Goal: Task Accomplishment & Management: Use online tool/utility

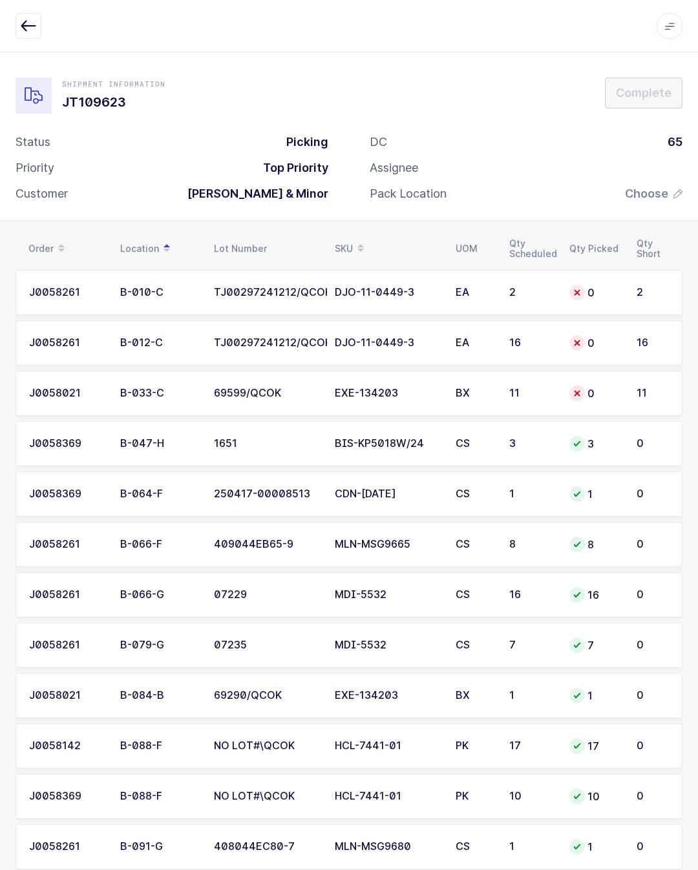
scroll to position [625, 0]
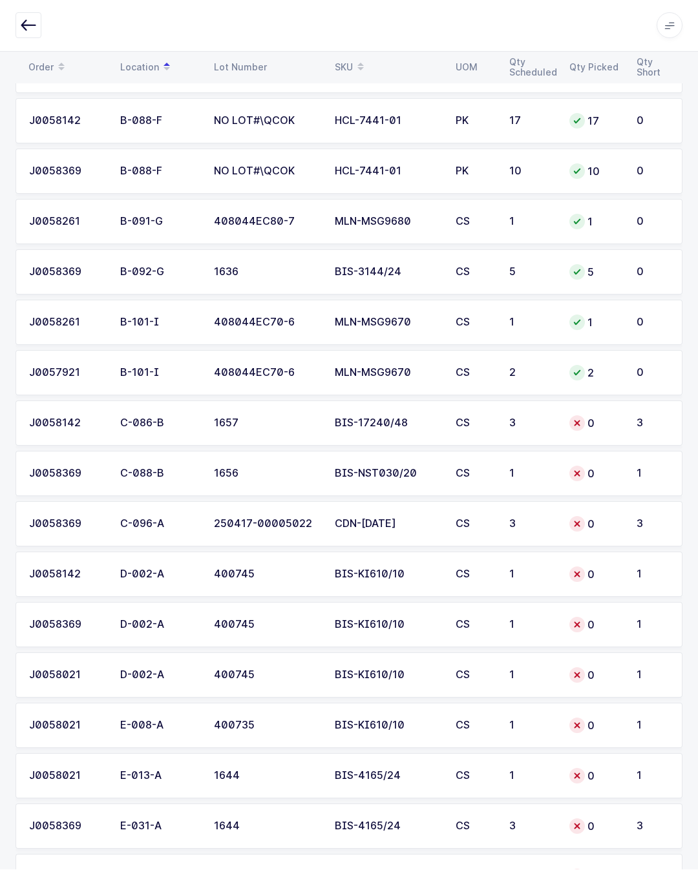
click at [32, 30] on icon "button" at bounding box center [29, 26] width 16 height 16
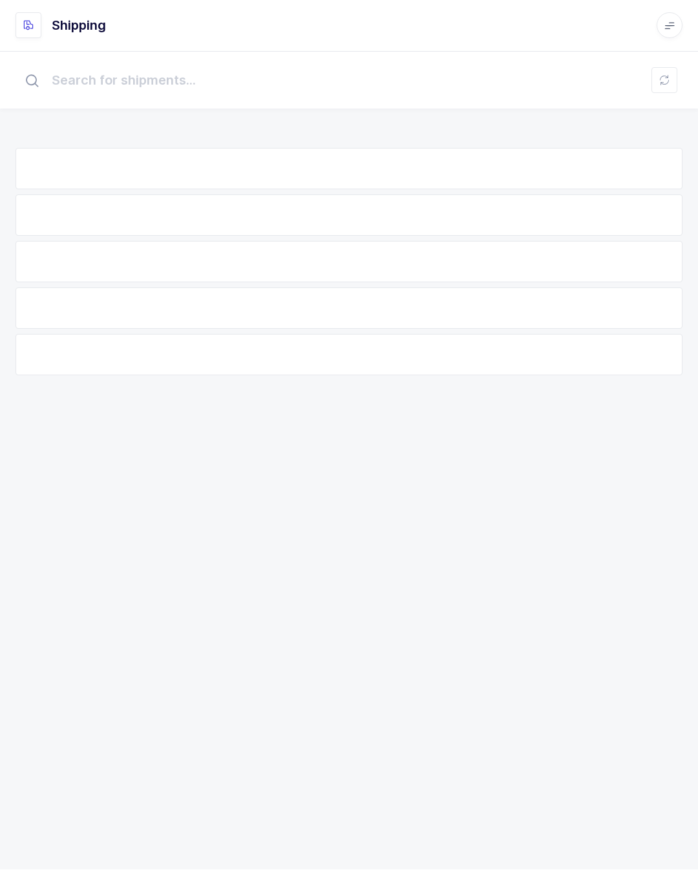
scroll to position [28, 0]
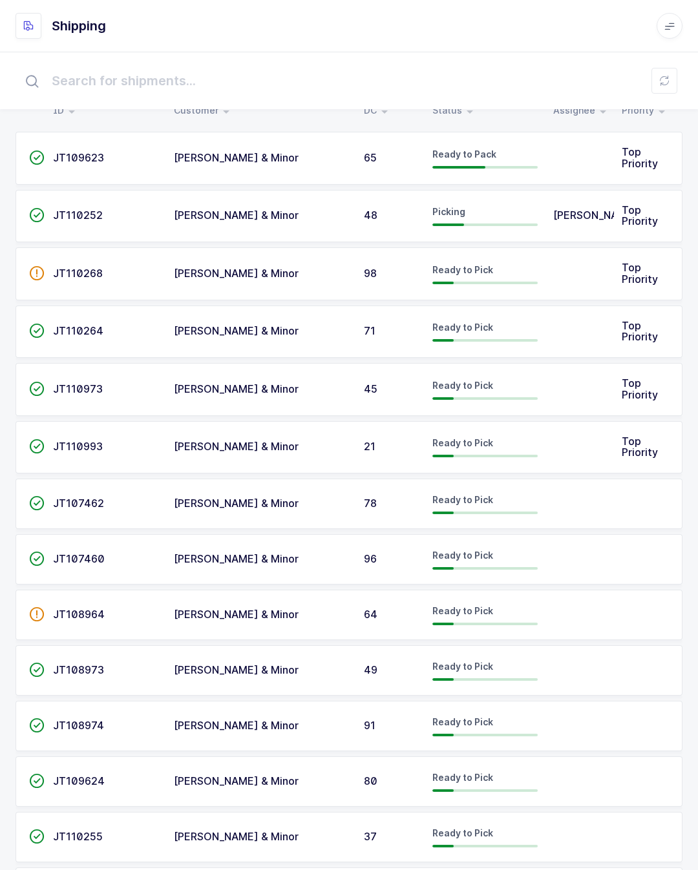
click at [629, 213] on span "Top Priority" at bounding box center [639, 215] width 36 height 25
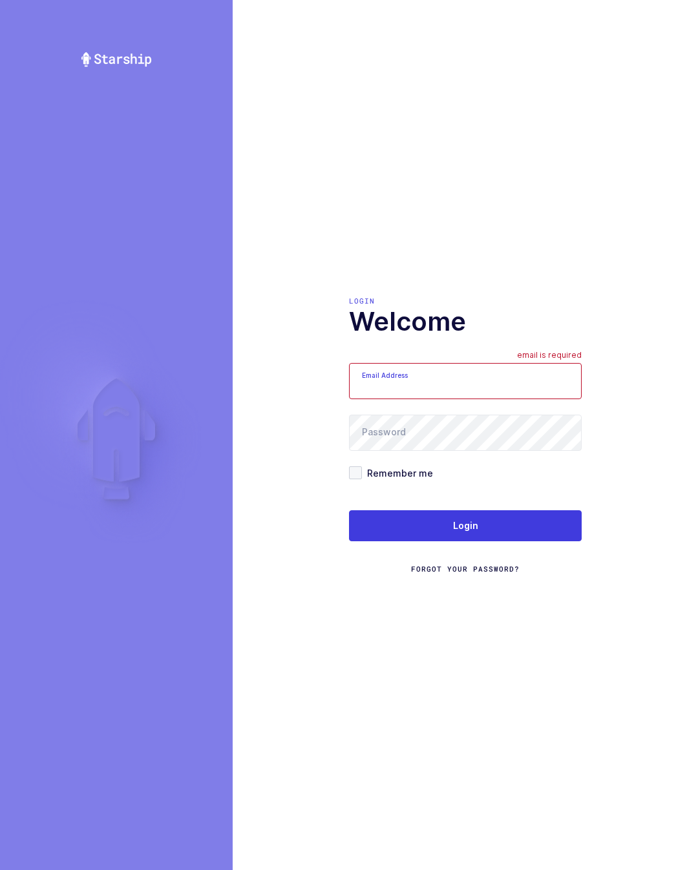
click at [454, 384] on input "Email Address" at bounding box center [465, 381] width 233 height 36
type input "[EMAIL_ADDRESS][DOMAIN_NAME]"
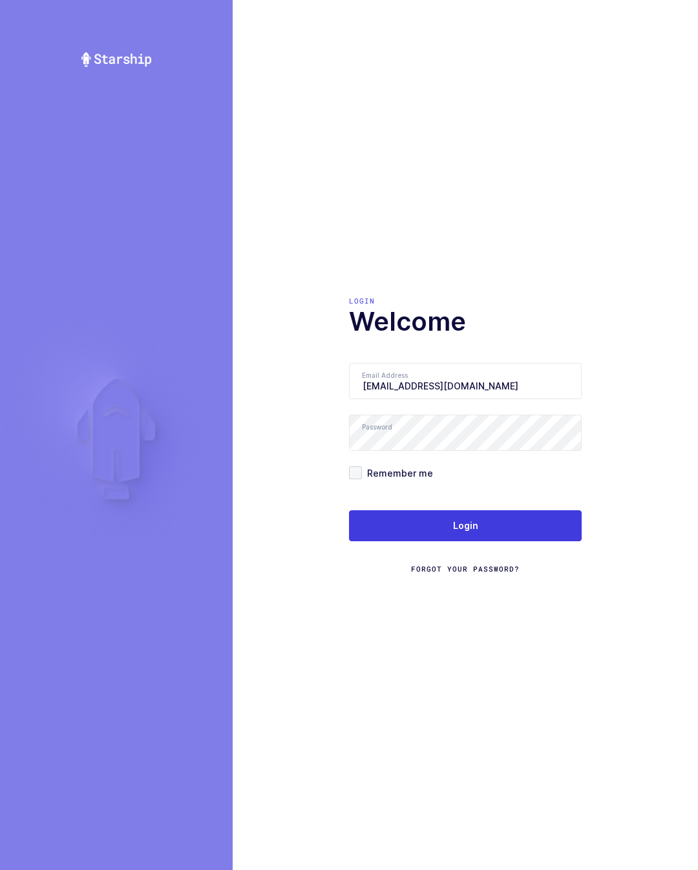
click at [502, 541] on button "Login" at bounding box center [465, 525] width 233 height 31
click at [358, 479] on span at bounding box center [355, 472] width 13 height 13
click at [362, 466] on input "Remember me" at bounding box center [362, 466] width 0 height 0
click at [472, 532] on span "Login" at bounding box center [465, 525] width 25 height 13
